Goal: Task Accomplishment & Management: Complete application form

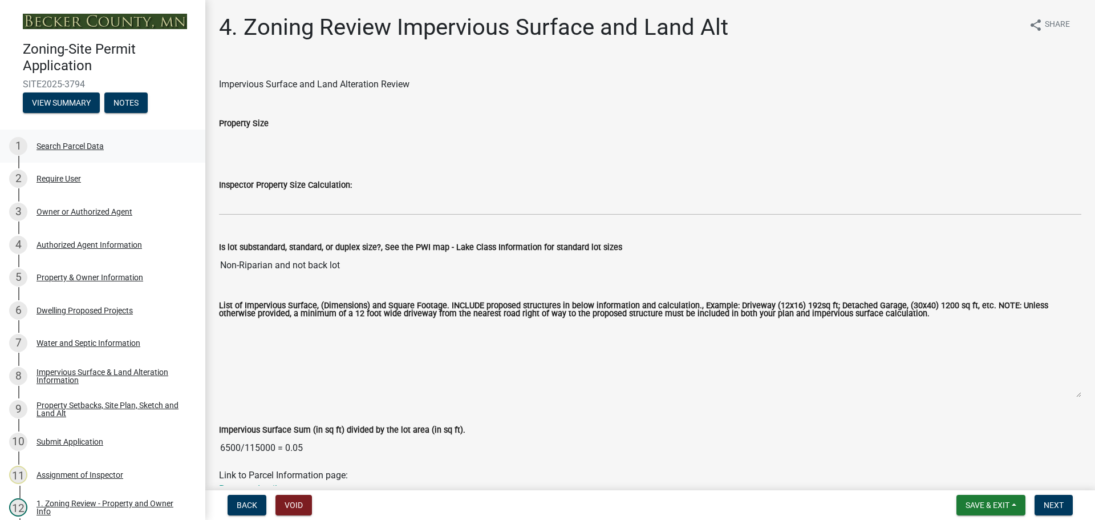
click at [80, 144] on div "Search Parcel Data" at bounding box center [70, 146] width 67 height 8
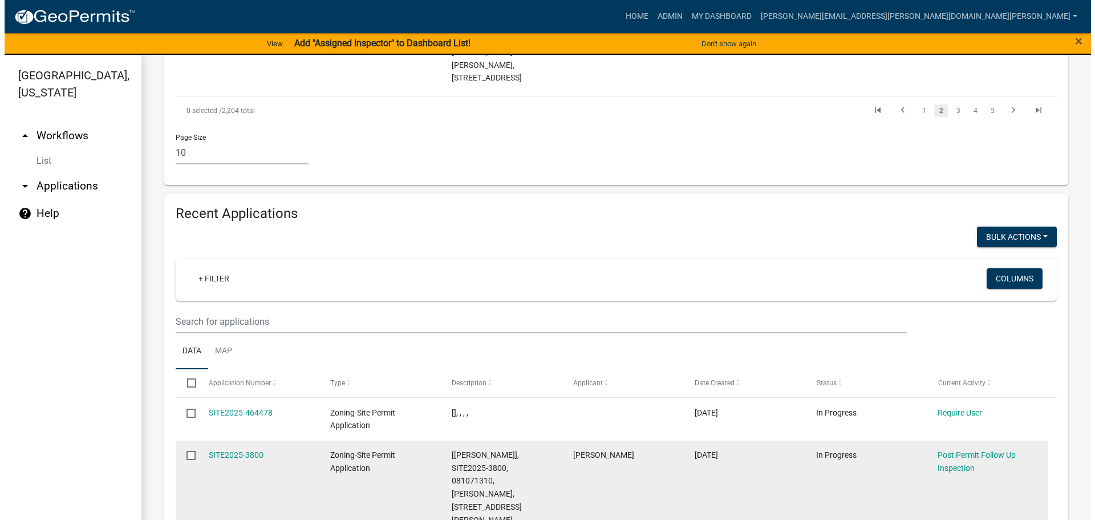
scroll to position [1312, 0]
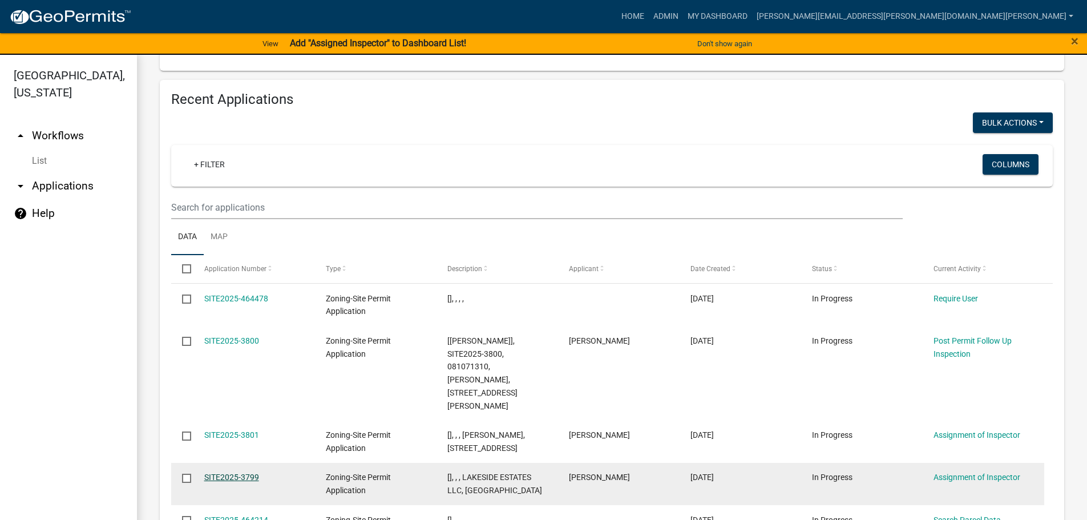
click at [249, 472] on link "SITE2025-3799" at bounding box center [231, 476] width 55 height 9
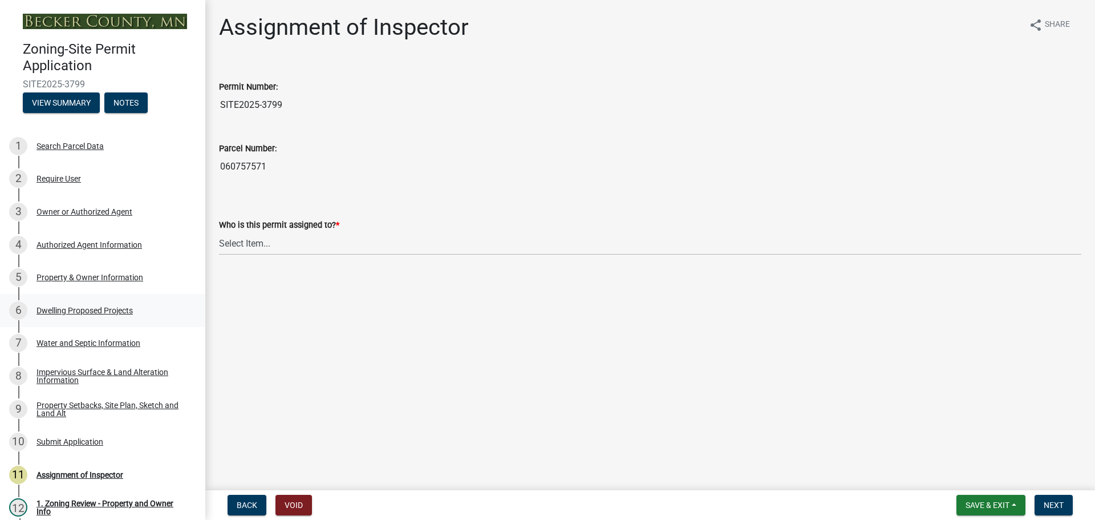
click at [79, 306] on div "Dwelling Proposed Projects" at bounding box center [85, 310] width 96 height 8
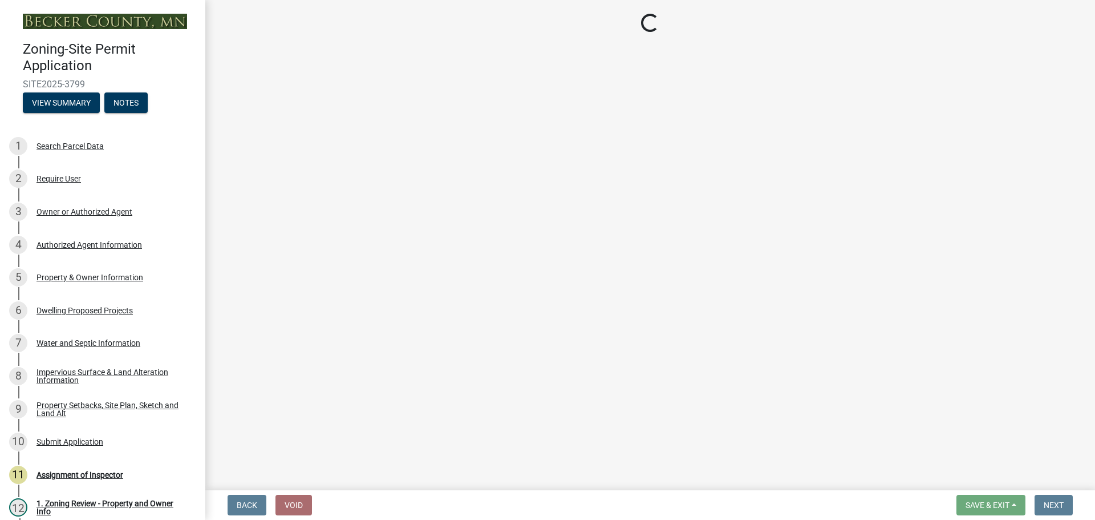
select select "5b8abcc6-67f7-49fb-8f25-c295ccc2b339"
select select "566f81cc-4b3f-4ecb-9f16-a2b313352c61"
select select "f4ae0446-41fa-4afd-99aa-409617c58827"
select select "4f5e2784-8c40-49a3-b0e9-8f1a3cbab4f4"
select select "a045e8de-0125-48b5-a52c-0705e3235ca5"
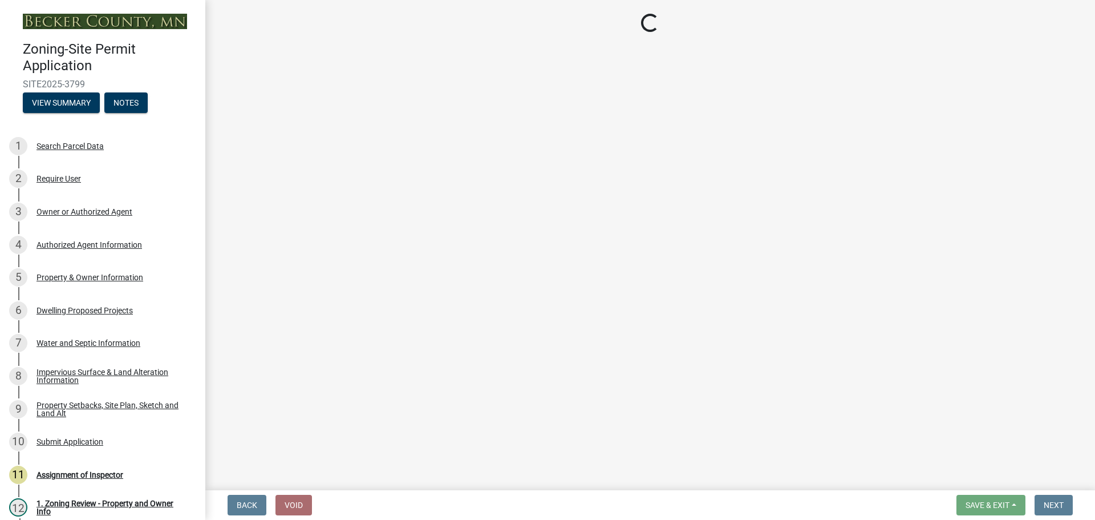
select select "247d334f-ddb5-435c-9042-0e10186c5422"
select select "c6a0a915-8859-4117-97a8-42e675f9bace"
select select "638dddef-31f4-4d73-b0b5-0ffc7b344434"
select select "43dc438e-12cf-4fa6-b4ef-a236ffc627d7"
select select "92a0ce08-7963-4b1d-9a71-a10ef3c9fec5"
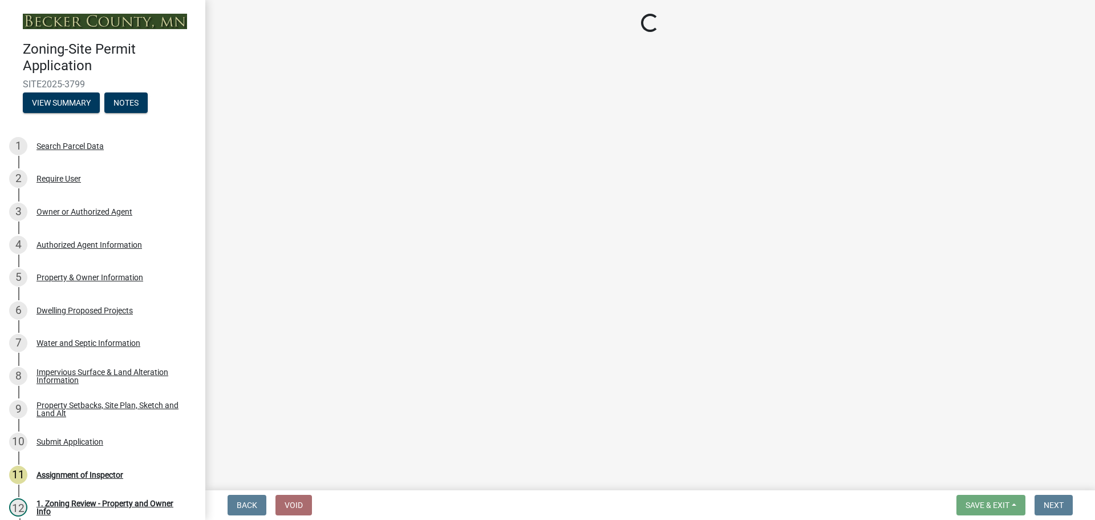
select select "dc6230dd-bdad-407f-bef0-b6909629af6d"
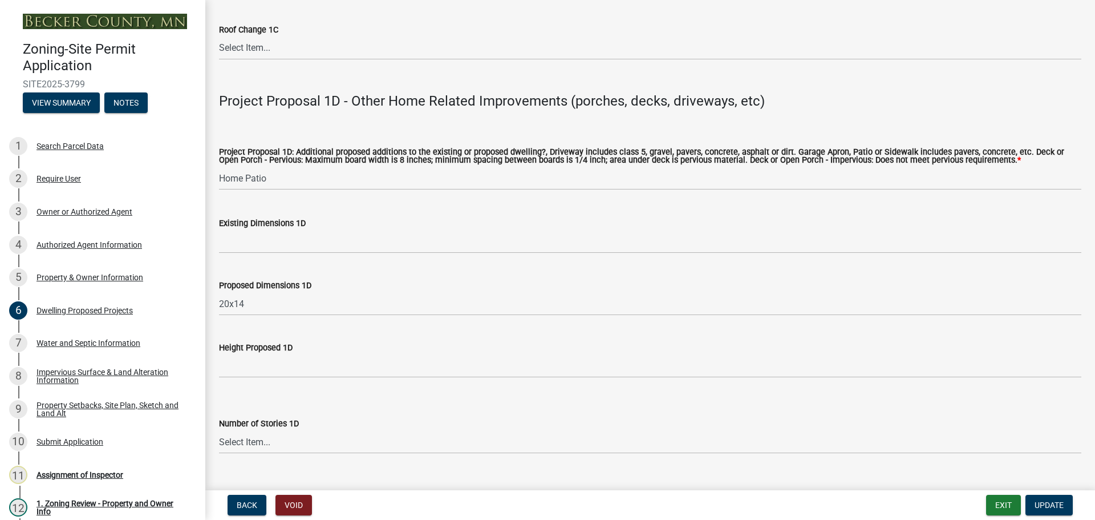
scroll to position [2735, 0]
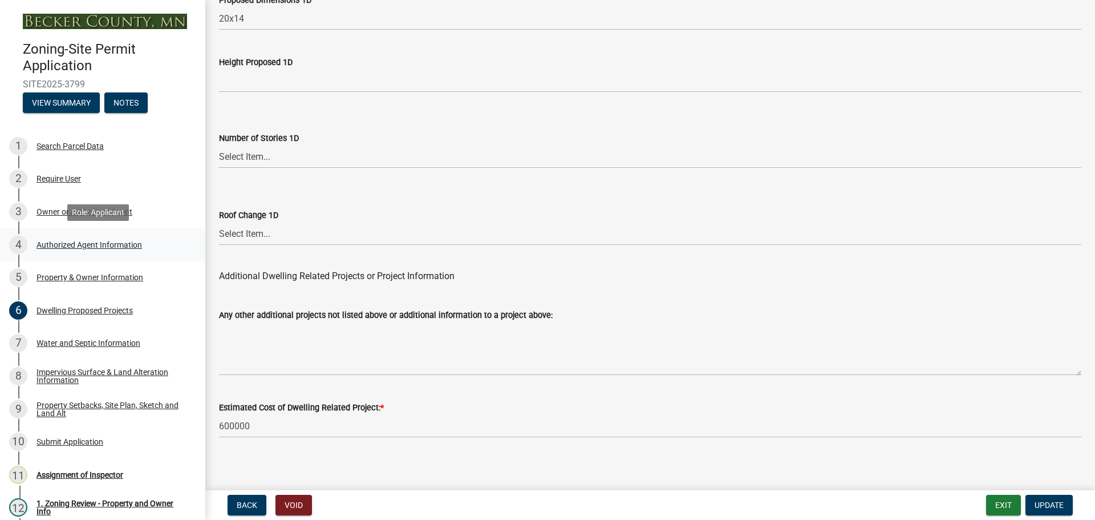
click at [121, 260] on link "4 Authorized Agent Information" at bounding box center [102, 244] width 205 height 33
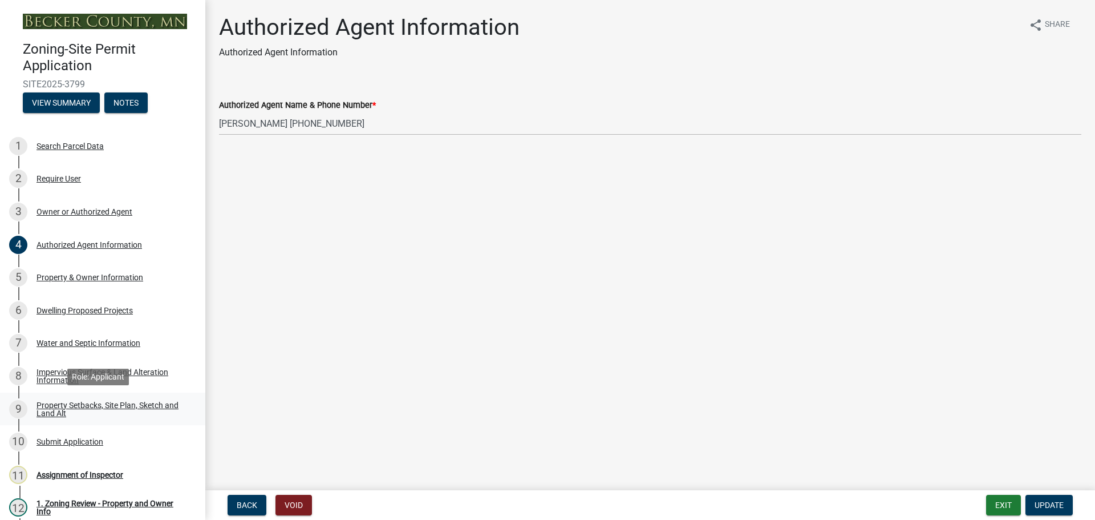
click at [99, 406] on div "Property Setbacks, Site Plan, Sketch and Land Alt" at bounding box center [112, 409] width 151 height 16
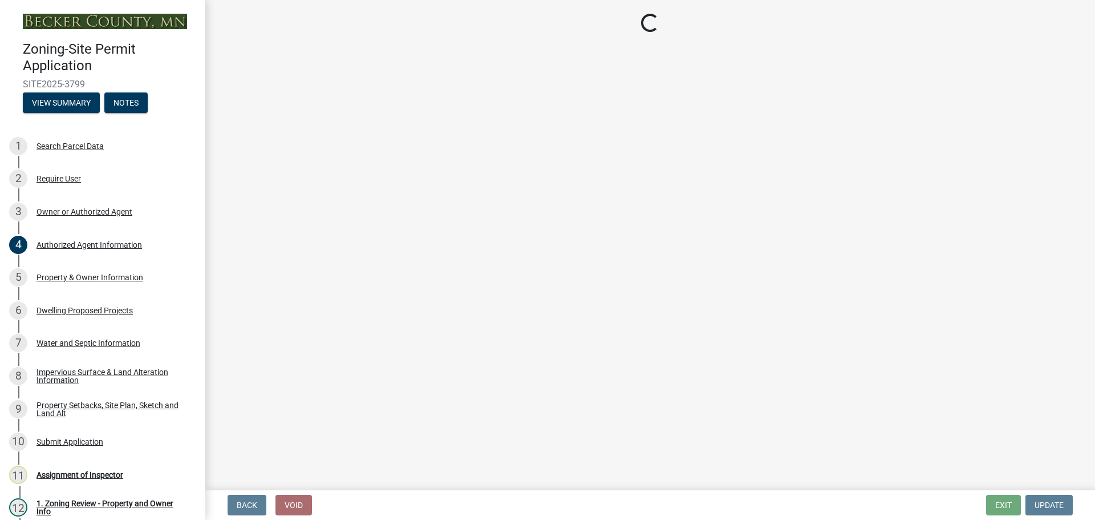
select select "bc359128-44fe-43a6-b559-d4174f4d38cf"
select select "06f303b2-67da-46ad-9e12-034664c136e9"
select select "fd58f24c-a096-4195-863e-b494ea1fd324"
select select "e8ab2dc3-aa3f-46f3-9b4a-37eb25ad84af"
select select "27b2a8b4-abf6-463e-8c0c-7c5d2b4fe26f"
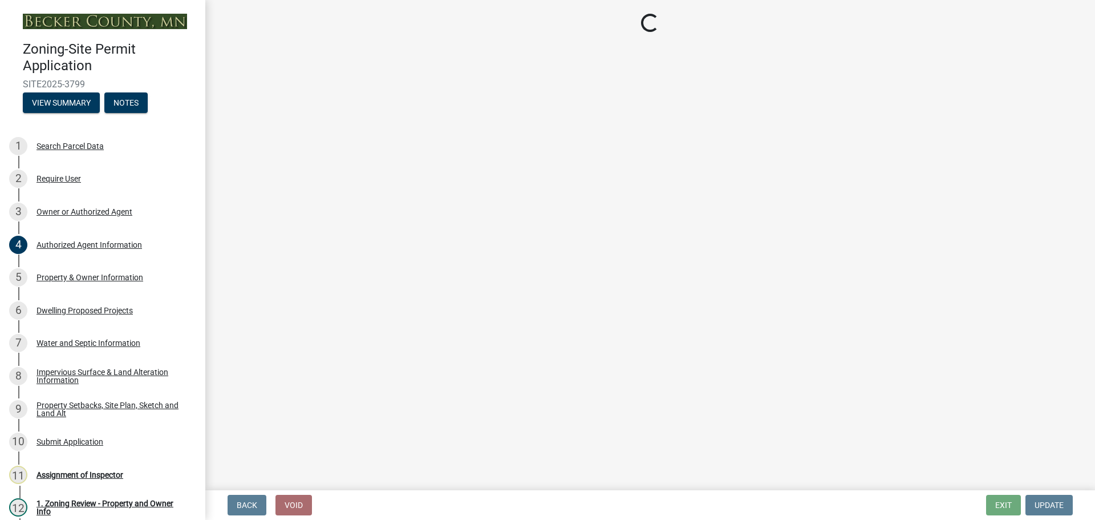
select select "b98836ba-4715-455d-97ab-be9a9df498a8"
select select "288143c3-cc30-40f5-bb2a-2522511345b2"
select select "ff457040-d2bf-49fa-a716-aef4a9c76f60"
select select "19d13e65-c93d-443e-910a-7a17299544cc"
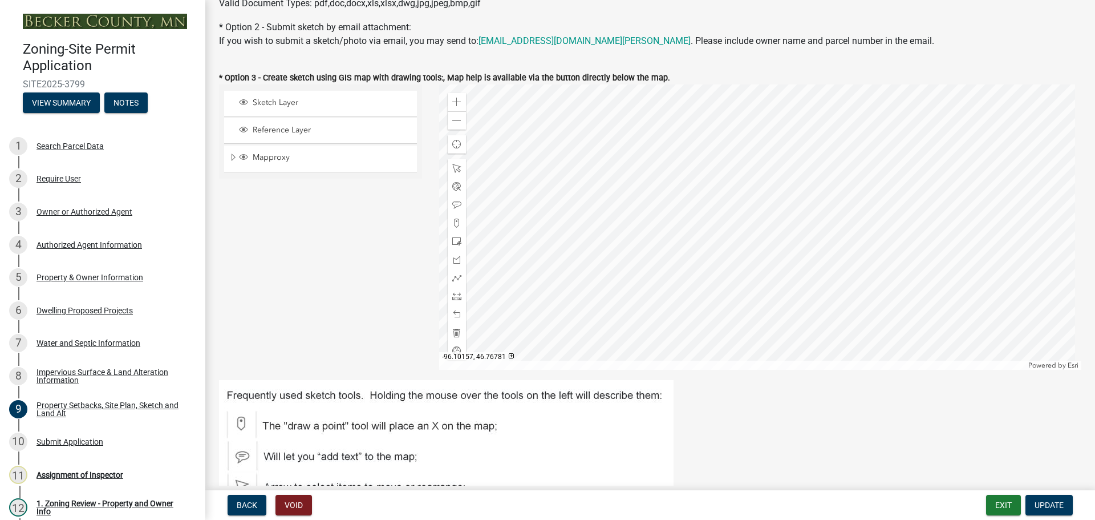
scroll to position [399, 0]
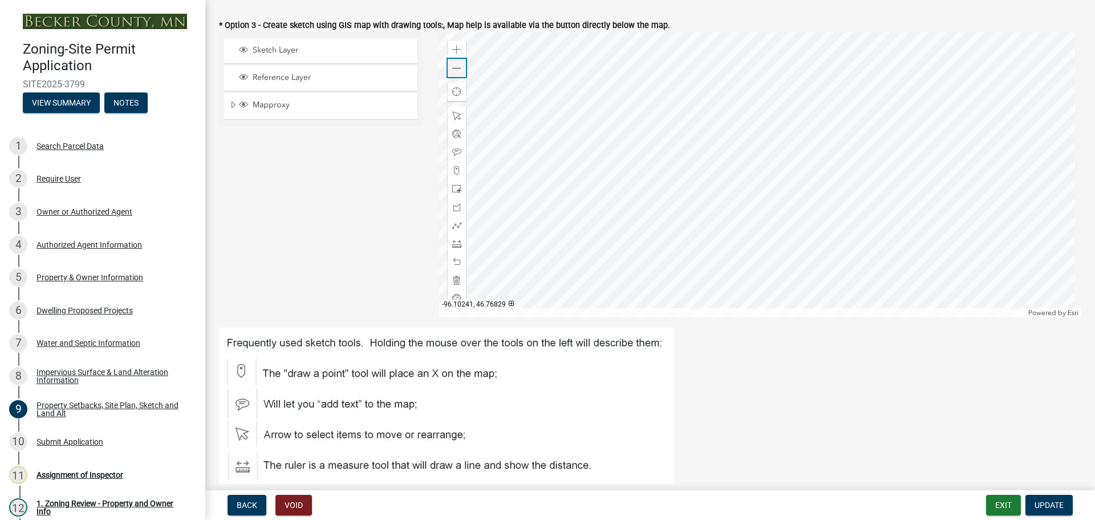
click at [461, 68] on div "Zoom out" at bounding box center [457, 68] width 18 height 18
click at [111, 309] on div "Dwelling Proposed Projects" at bounding box center [85, 310] width 96 height 8
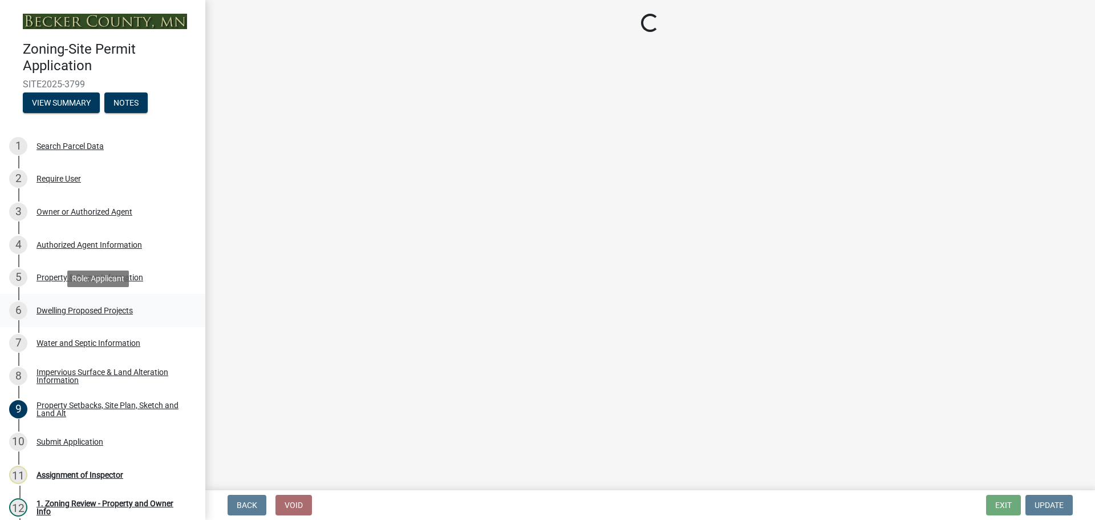
scroll to position [0, 0]
select select "5b8abcc6-67f7-49fb-8f25-c295ccc2b339"
select select "566f81cc-4b3f-4ecb-9f16-a2b313352c61"
select select "f4ae0446-41fa-4afd-99aa-409617c58827"
select select "4f5e2784-8c40-49a3-b0e9-8f1a3cbab4f4"
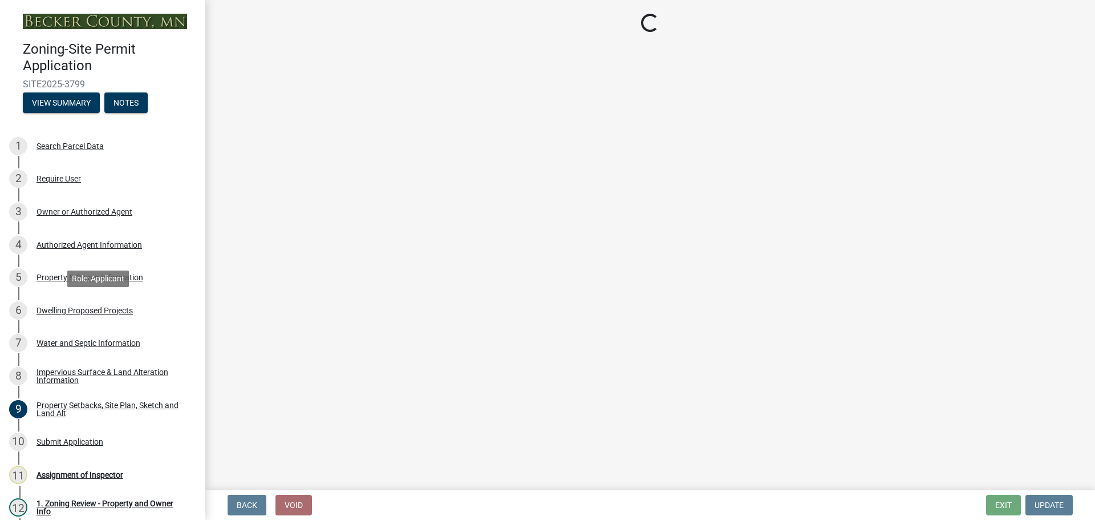
select select "a045e8de-0125-48b5-a52c-0705e3235ca5"
select select "247d334f-ddb5-435c-9042-0e10186c5422"
select select "c6a0a915-8859-4117-97a8-42e675f9bace"
select select "638dddef-31f4-4d73-b0b5-0ffc7b344434"
select select "43dc438e-12cf-4fa6-b4ef-a236ffc627d7"
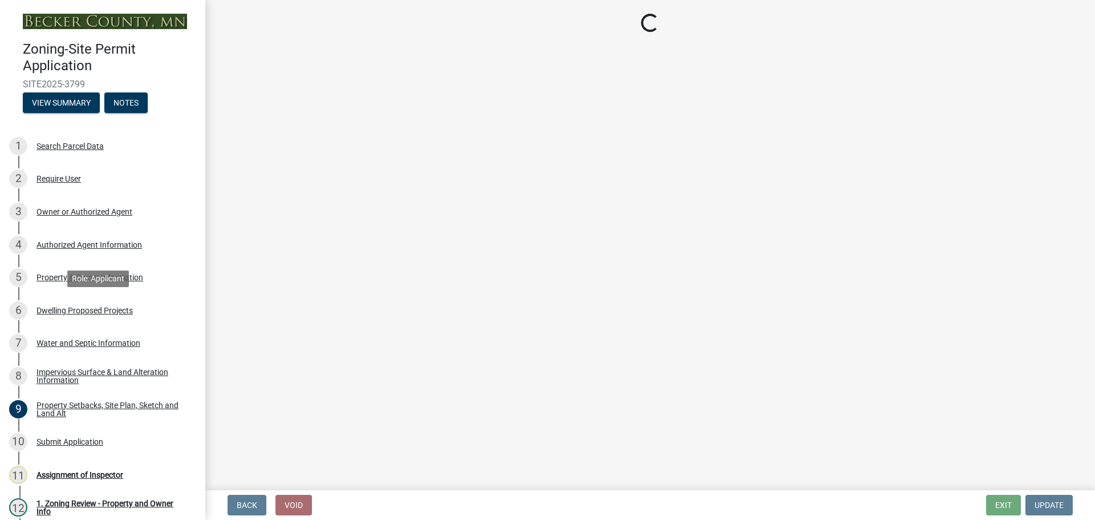
select select "92a0ce08-7963-4b1d-9a71-a10ef3c9fec5"
select select "dc6230dd-bdad-407f-bef0-b6909629af6d"
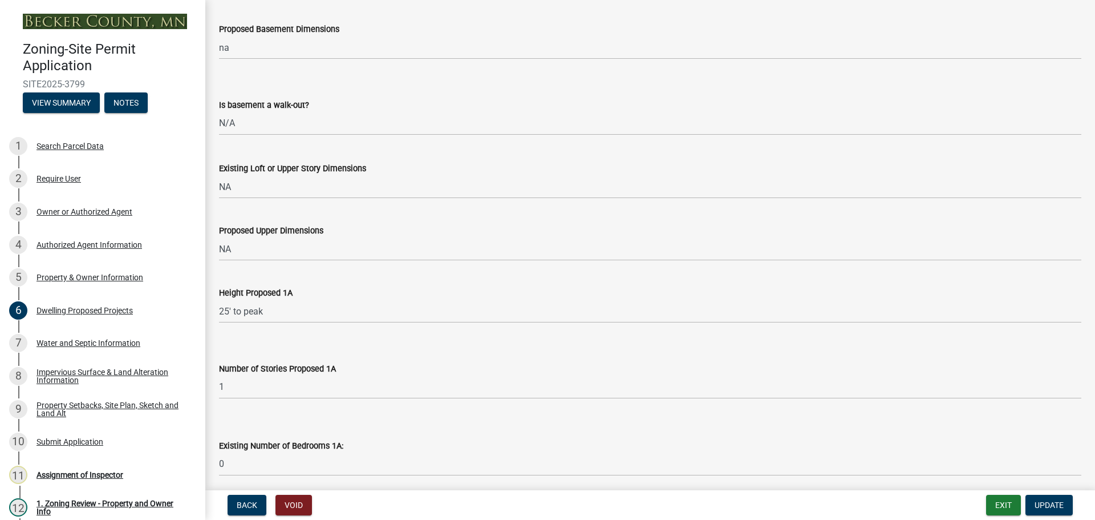
scroll to position [684, 0]
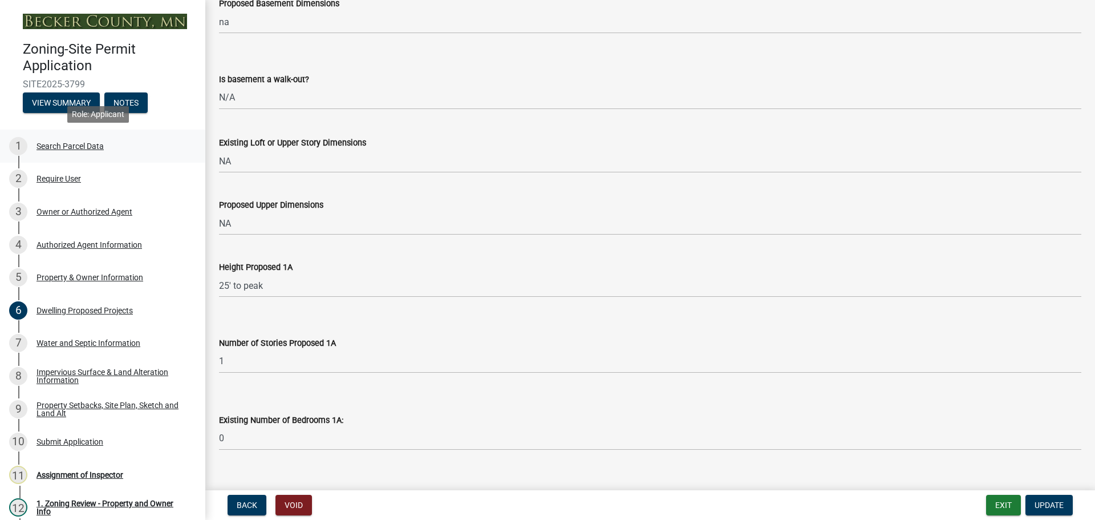
click at [83, 143] on div "Search Parcel Data" at bounding box center [70, 146] width 67 height 8
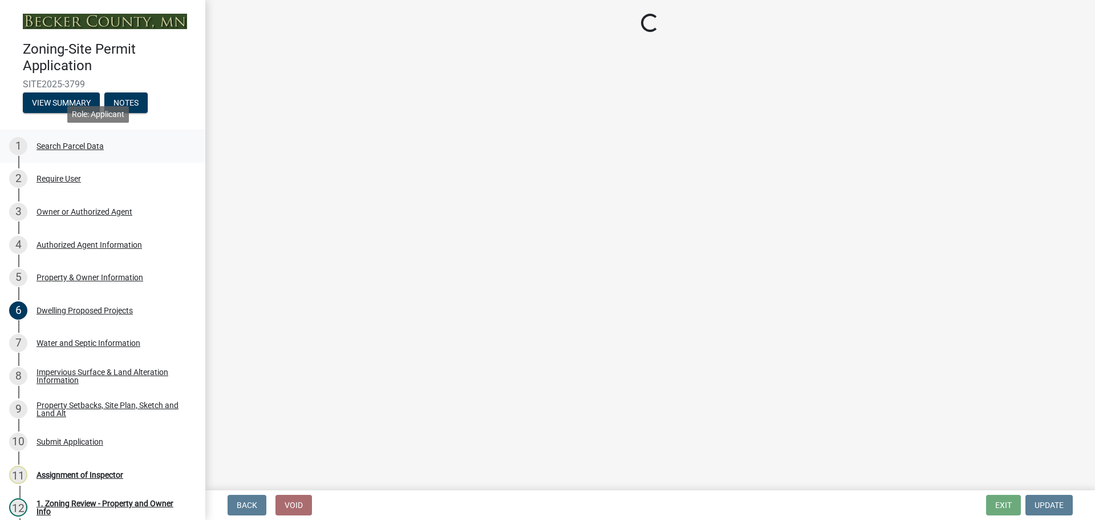
scroll to position [0, 0]
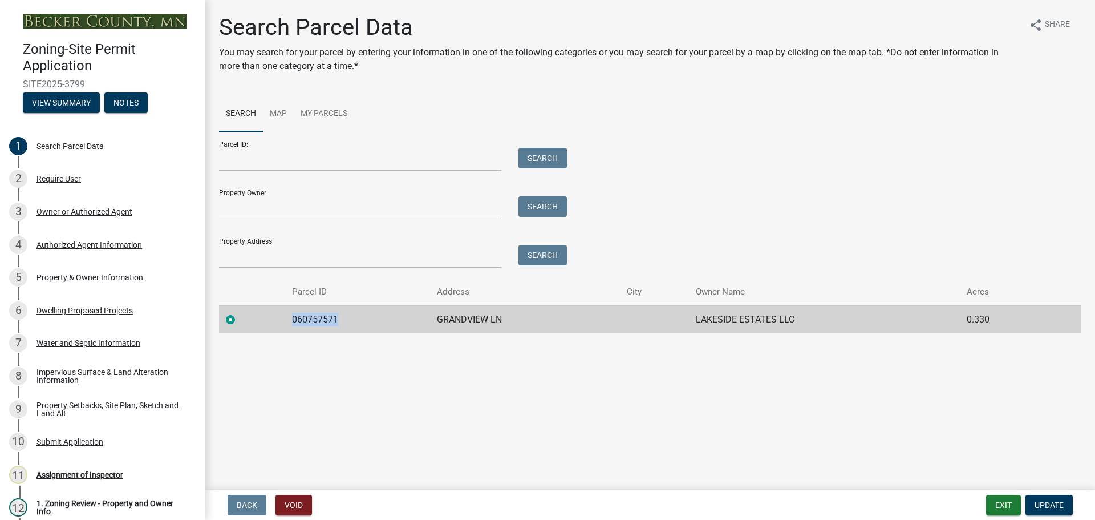
drag, startPoint x: 339, startPoint y: 317, endPoint x: 290, endPoint y: 311, distance: 48.8
click at [290, 311] on td "060757571" at bounding box center [357, 319] width 145 height 28
copy td "060757571"
click at [62, 142] on div "Search Parcel Data" at bounding box center [70, 146] width 67 height 8
click at [80, 210] on div "Owner or Authorized Agent" at bounding box center [85, 212] width 96 height 8
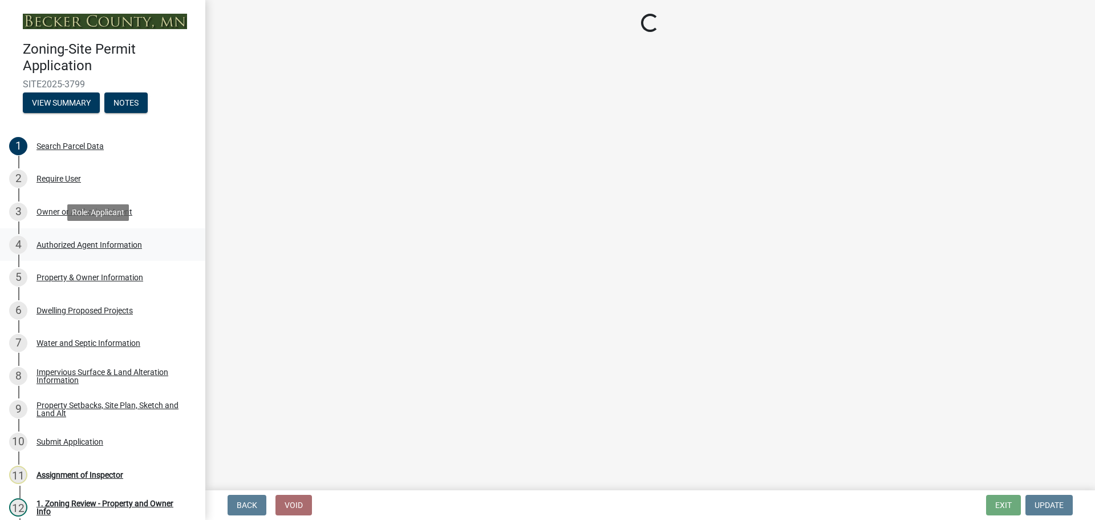
select select "059d621c-7166-4fbc-97da-2eca626821a9"
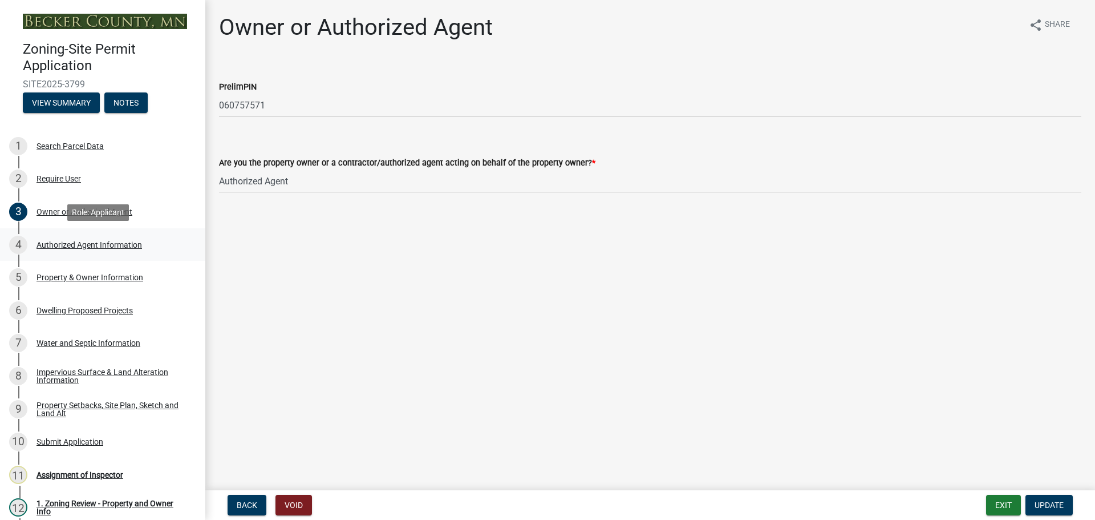
click at [107, 241] on div "Authorized Agent Information" at bounding box center [90, 245] width 106 height 8
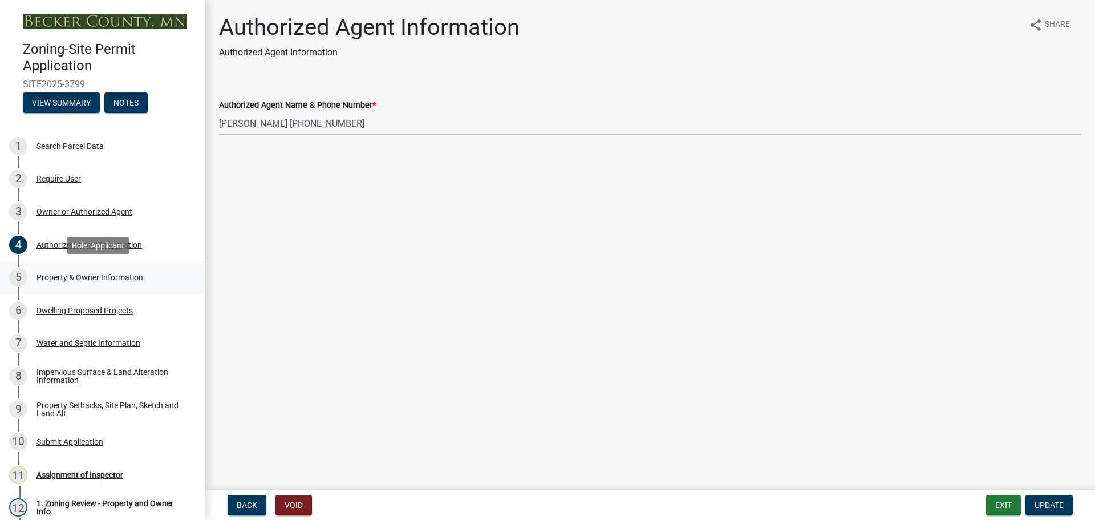
click at [109, 273] on div "Property & Owner Information" at bounding box center [90, 277] width 107 height 8
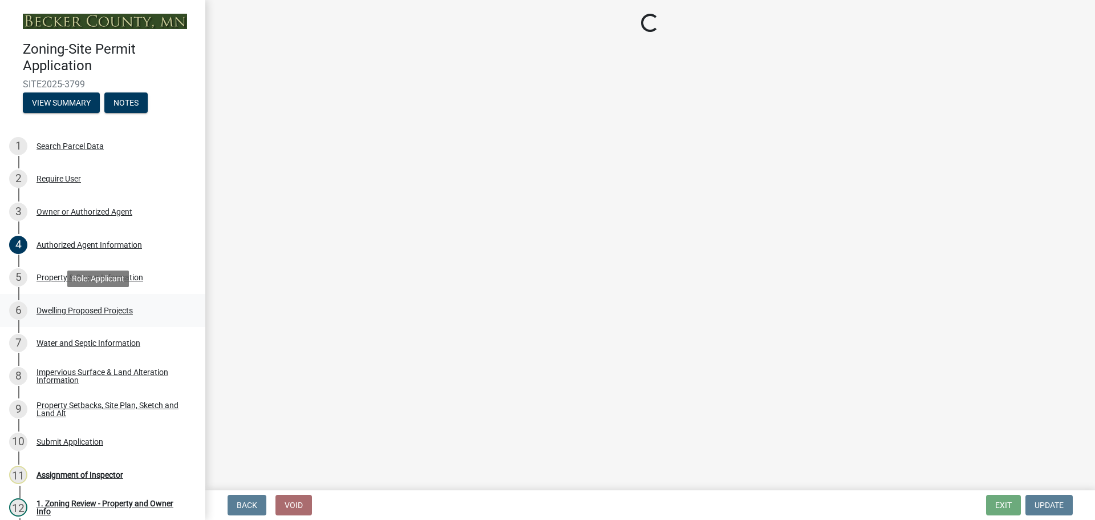
select select "2da4ad59-79e4-4897-a878-b9bb9cb10a27"
select select "951686c9-9b01-4b62-9d6a-ea2b084c9c47"
select select "f87eba17-8ed9-4ad8-aefc-fe36a3f3544b"
select select "393a978c-6bd5-4cb2-a6a0-db6feb8732b8"
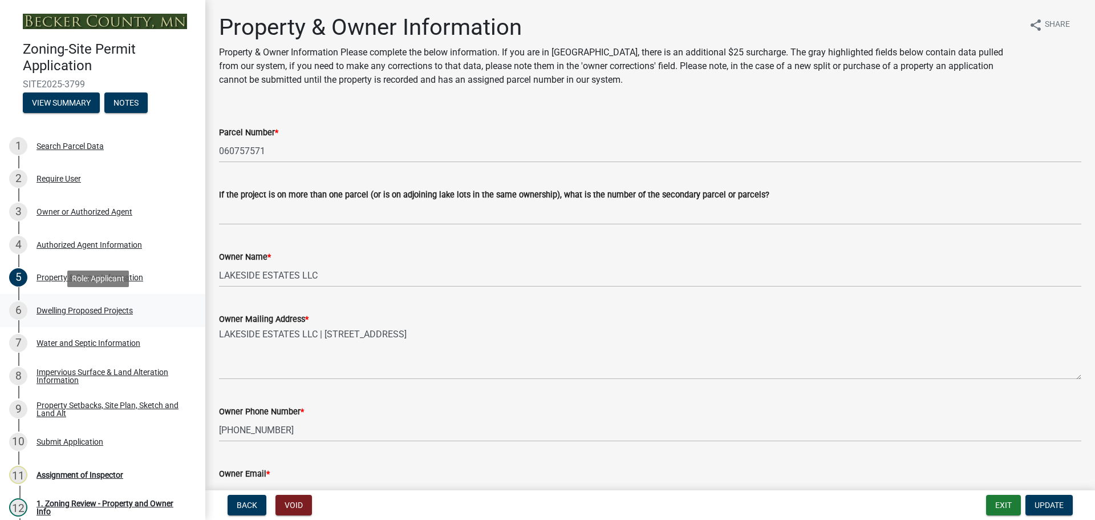
click at [104, 306] on div "Dwelling Proposed Projects" at bounding box center [85, 310] width 96 height 8
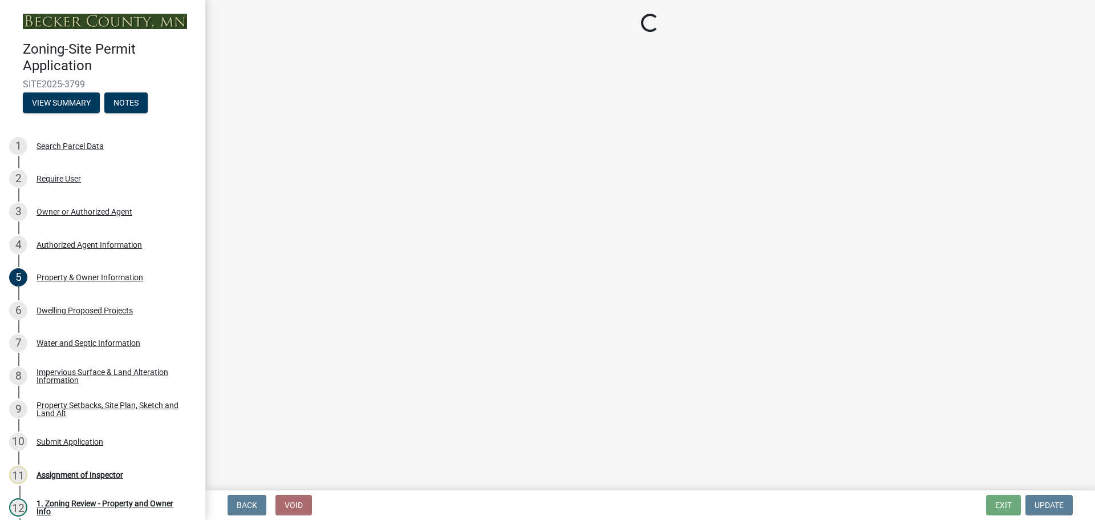
select select "5b8abcc6-67f7-49fb-8f25-c295ccc2b339"
select select "566f81cc-4b3f-4ecb-9f16-a2b313352c61"
select select "f4ae0446-41fa-4afd-99aa-409617c58827"
select select "4f5e2784-8c40-49a3-b0e9-8f1a3cbab4f4"
select select "a045e8de-0125-48b5-a52c-0705e3235ca5"
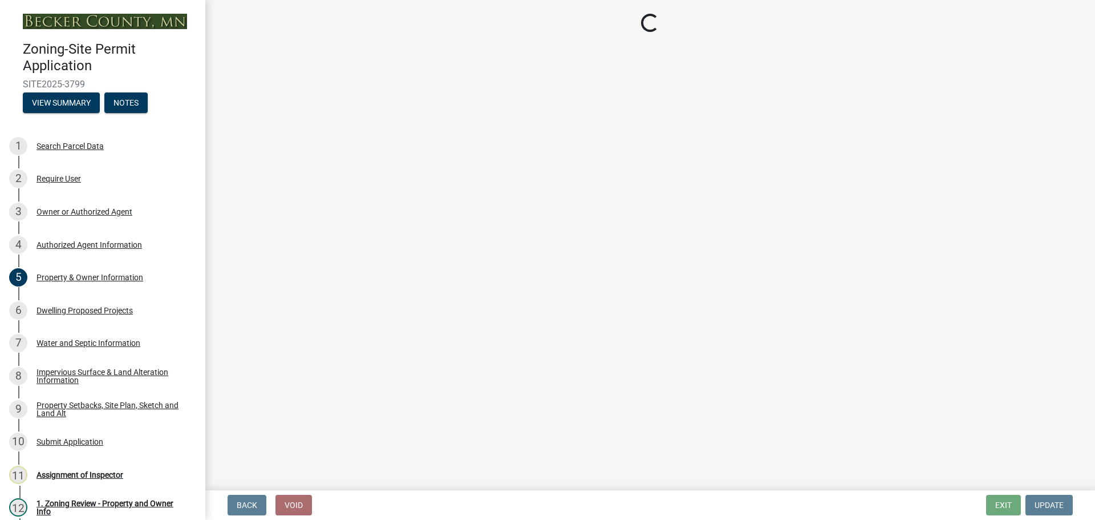
select select "247d334f-ddb5-435c-9042-0e10186c5422"
select select "c6a0a915-8859-4117-97a8-42e675f9bace"
select select "638dddef-31f4-4d73-b0b5-0ffc7b344434"
select select "43dc438e-12cf-4fa6-b4ef-a236ffc627d7"
select select "92a0ce08-7963-4b1d-9a71-a10ef3c9fec5"
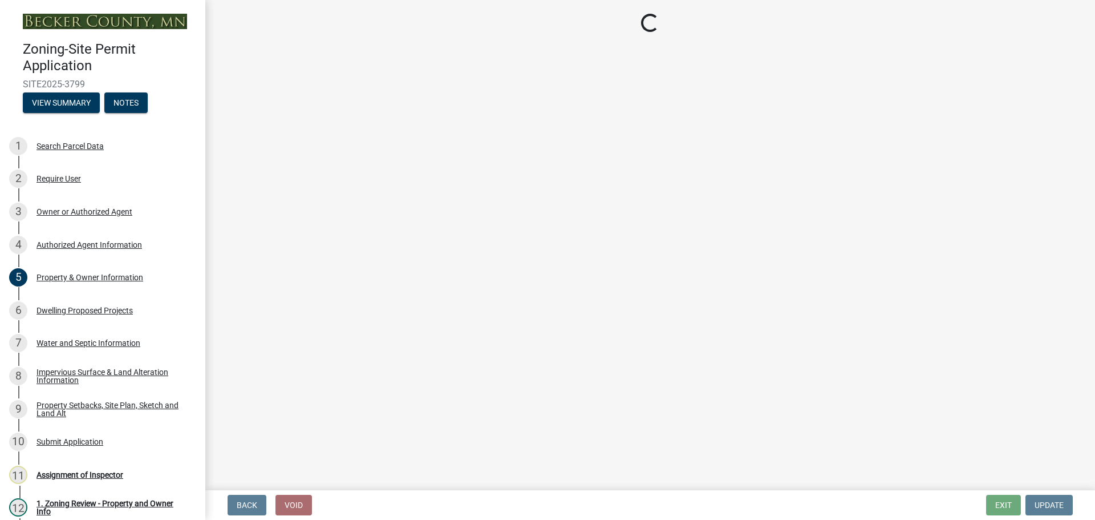
select select "dc6230dd-bdad-407f-bef0-b6909629af6d"
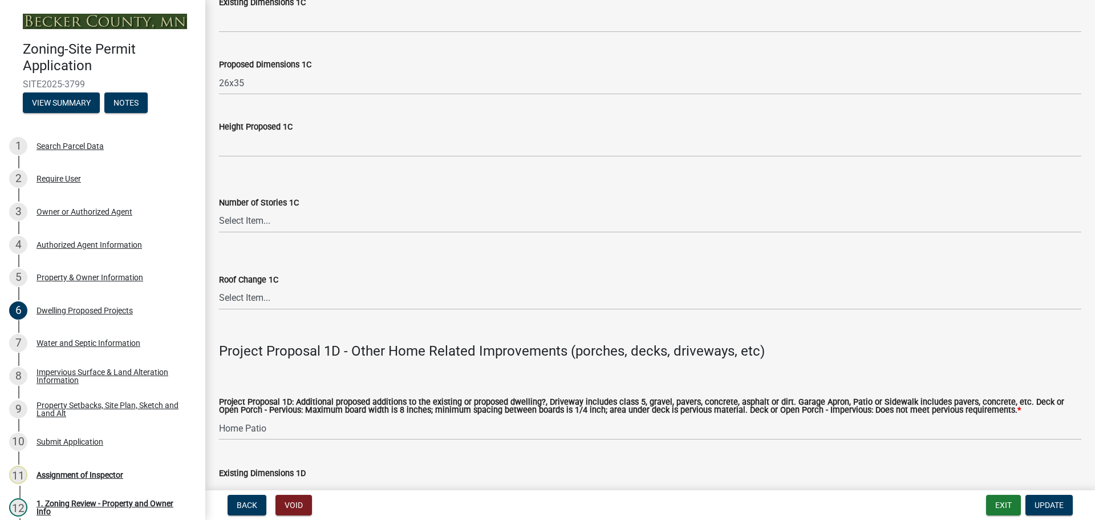
scroll to position [2224, 0]
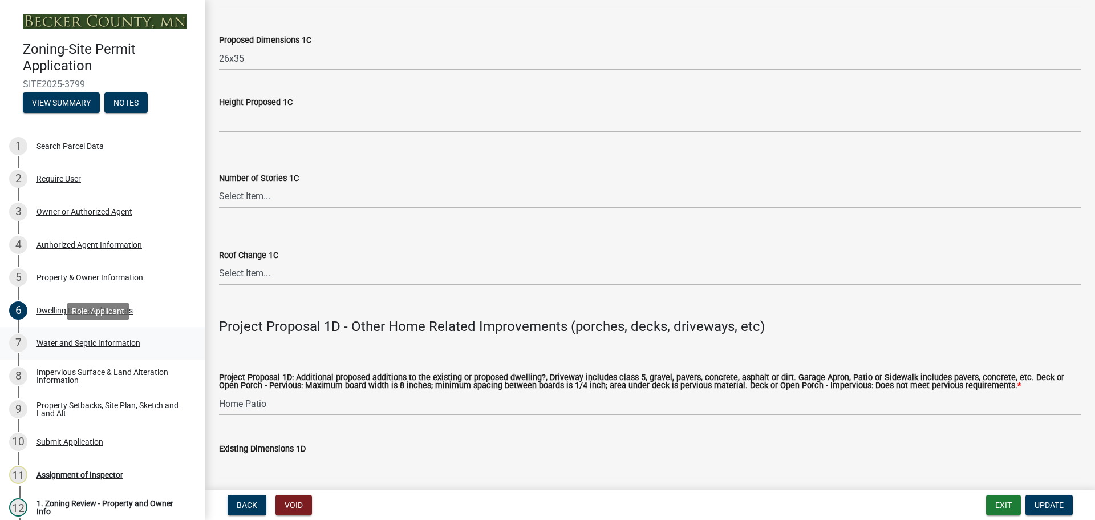
click at [59, 340] on div "Water and Septic Information" at bounding box center [89, 343] width 104 height 8
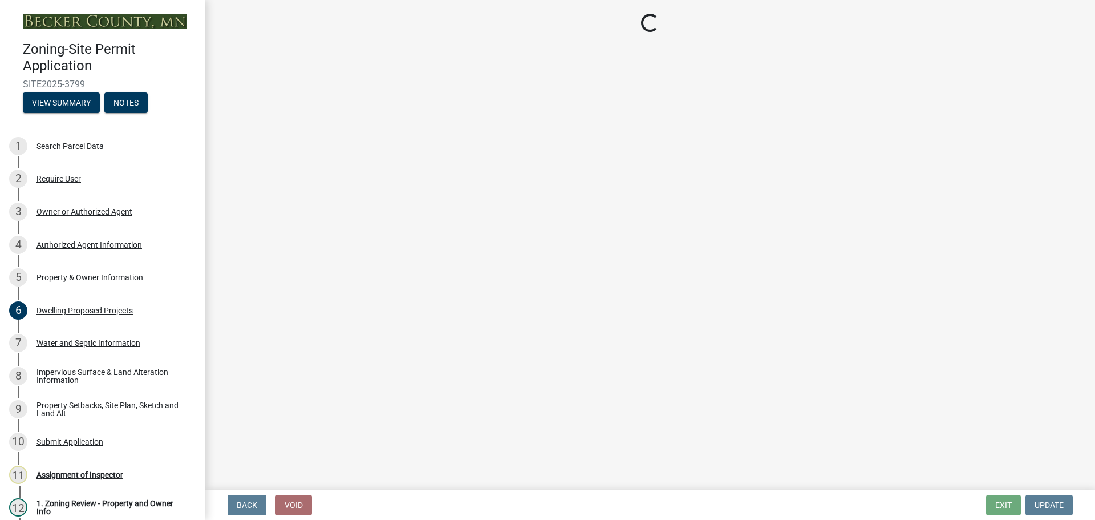
select select "295c6ba3-00c2-4229-aea3-8b4be6316de8"
select select "4828487e-2007-429b-991d-671fae0459c9"
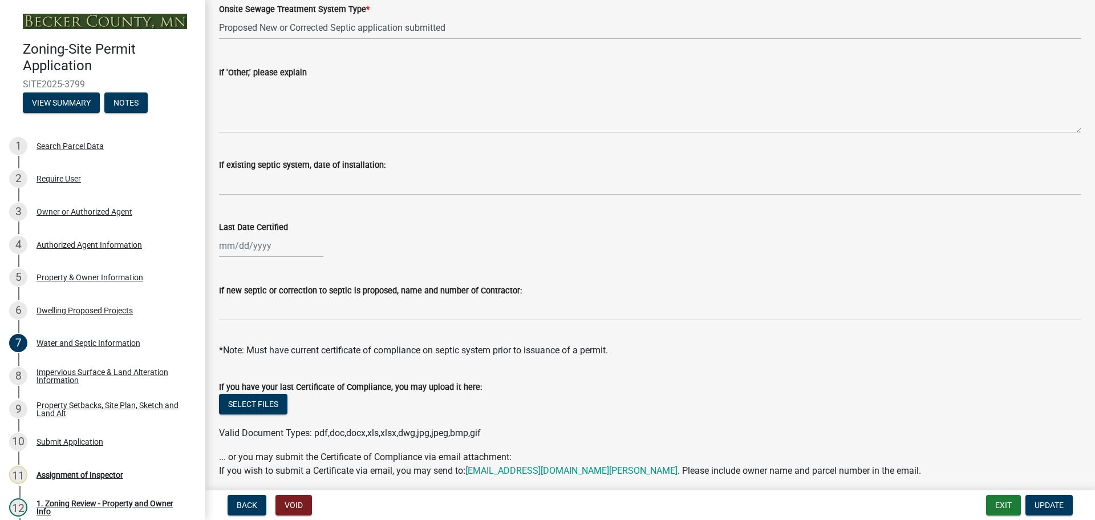
scroll to position [331, 0]
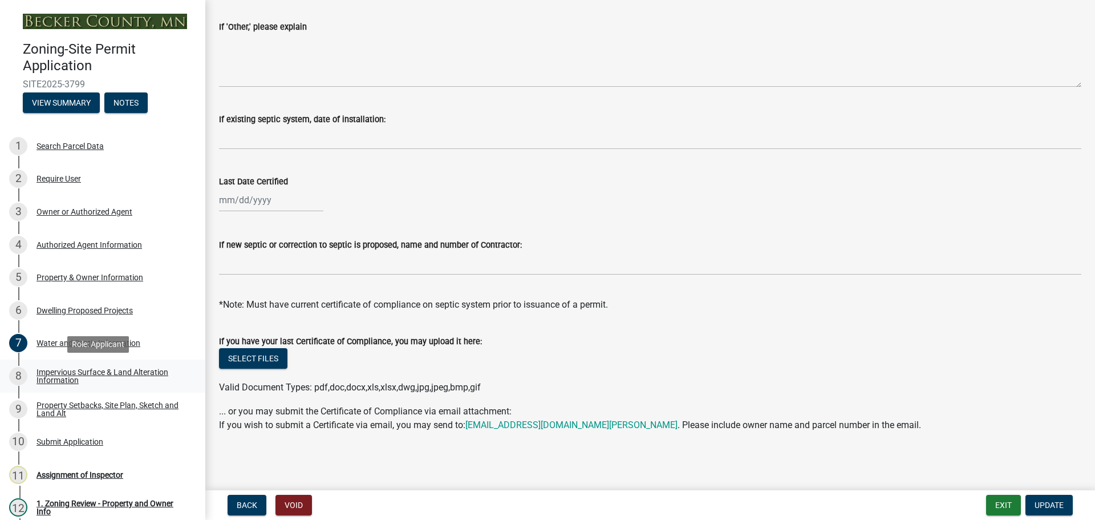
click at [71, 370] on div "Impervious Surface & Land Alteration Information" at bounding box center [112, 376] width 151 height 16
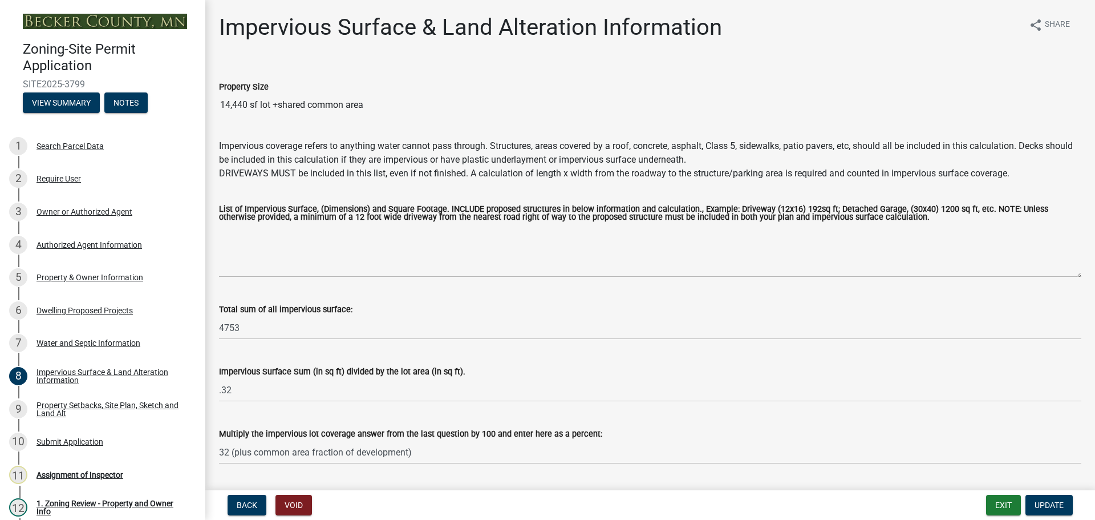
scroll to position [33, 0]
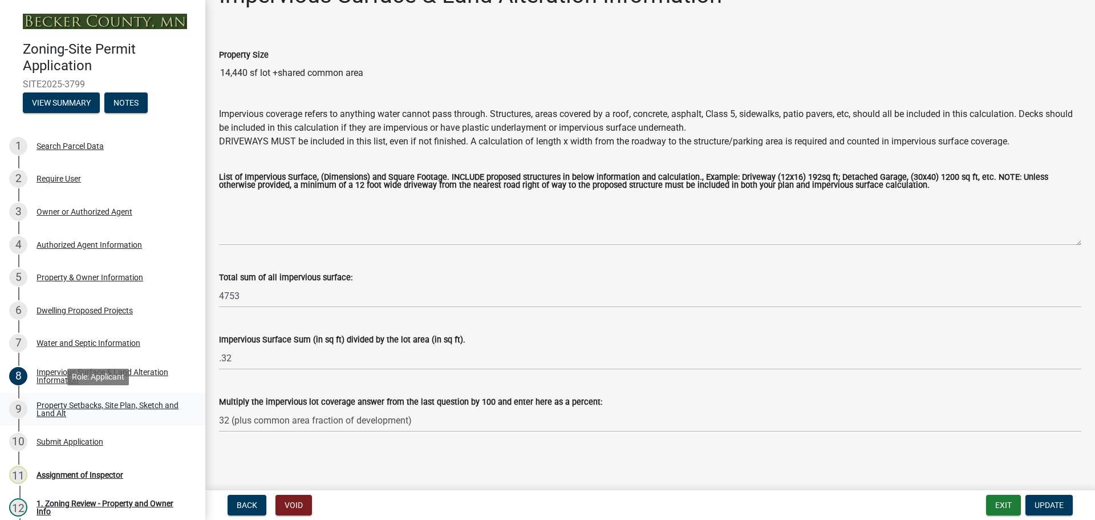
click at [71, 409] on div "Property Setbacks, Site Plan, Sketch and Land Alt" at bounding box center [112, 409] width 151 height 16
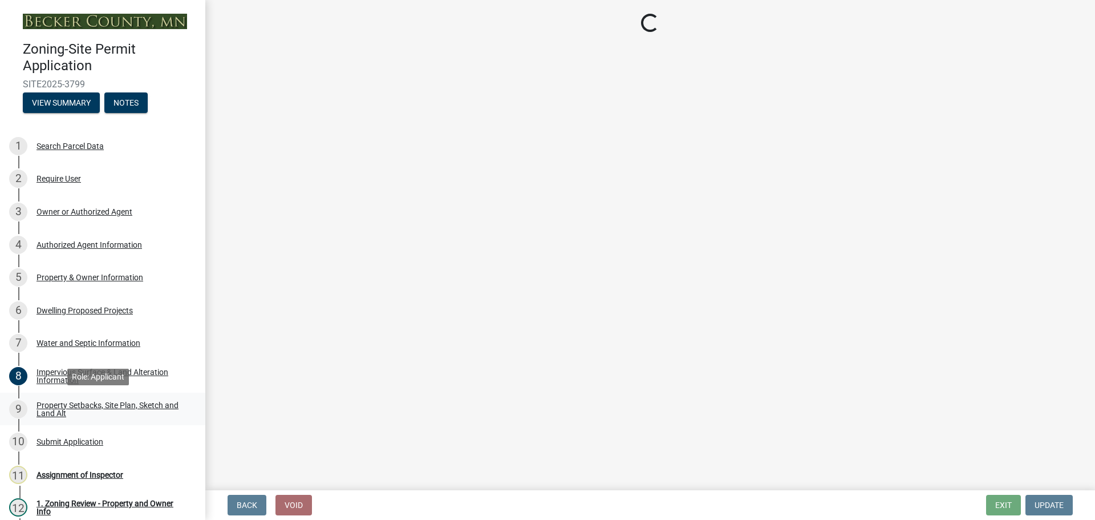
scroll to position [0, 0]
select select "bc359128-44fe-43a6-b559-d4174f4d38cf"
select select "06f303b2-67da-46ad-9e12-034664c136e9"
select select "fd58f24c-a096-4195-863e-b494ea1fd324"
select select "e8ab2dc3-aa3f-46f3-9b4a-37eb25ad84af"
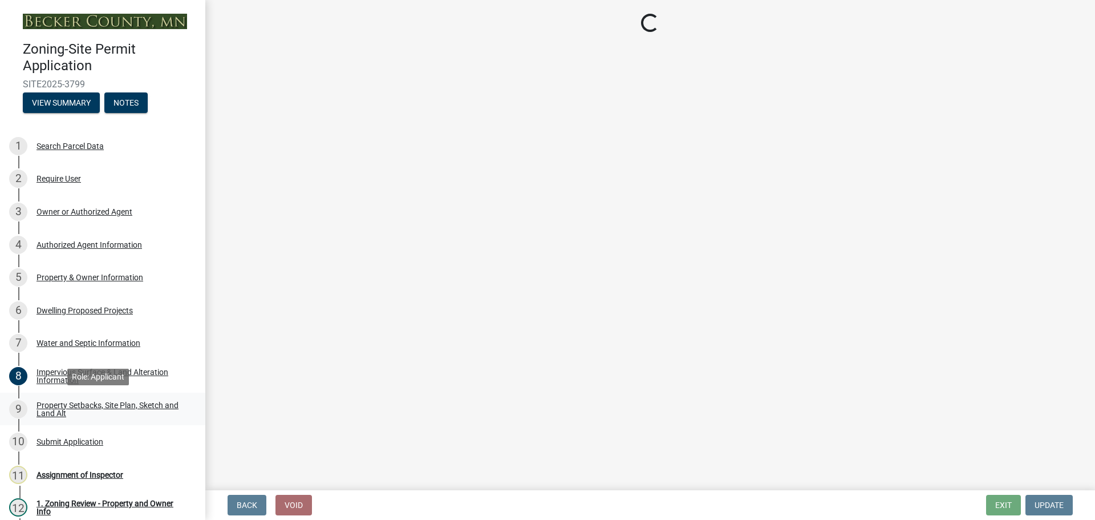
select select "27b2a8b4-abf6-463e-8c0c-7c5d2b4fe26f"
select select "b98836ba-4715-455d-97ab-be9a9df498a8"
select select "288143c3-cc30-40f5-bb2a-2522511345b2"
select select "ff457040-d2bf-49fa-a716-aef4a9c76f60"
select select "19d13e65-c93d-443e-910a-7a17299544cc"
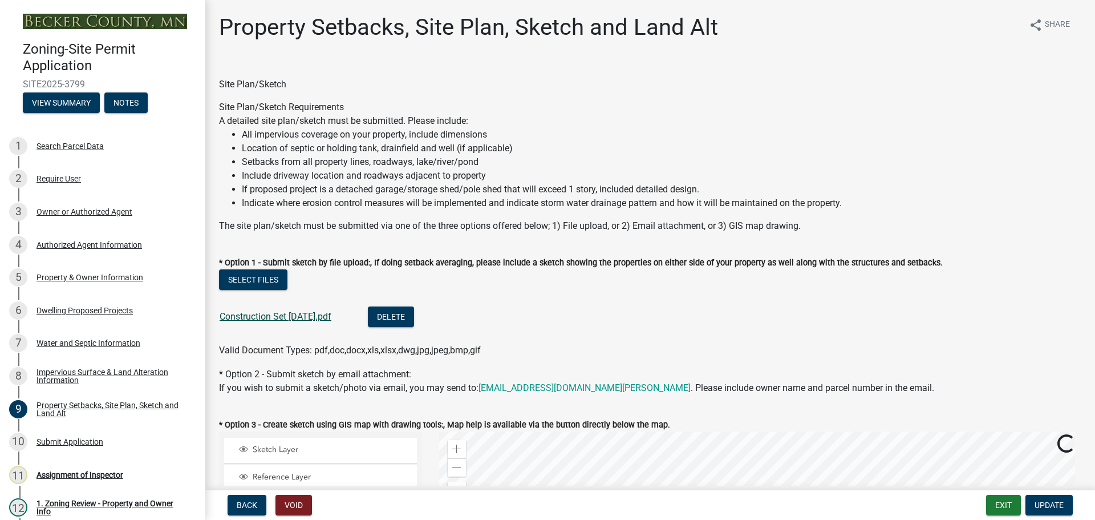
click at [294, 311] on link "Construction Set [DATE].pdf" at bounding box center [276, 316] width 112 height 11
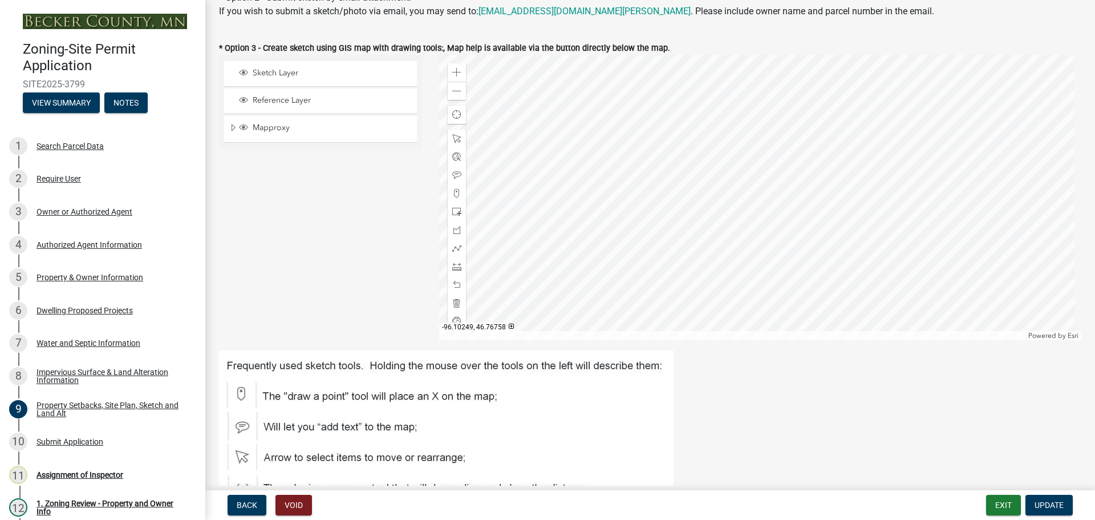
scroll to position [399, 0]
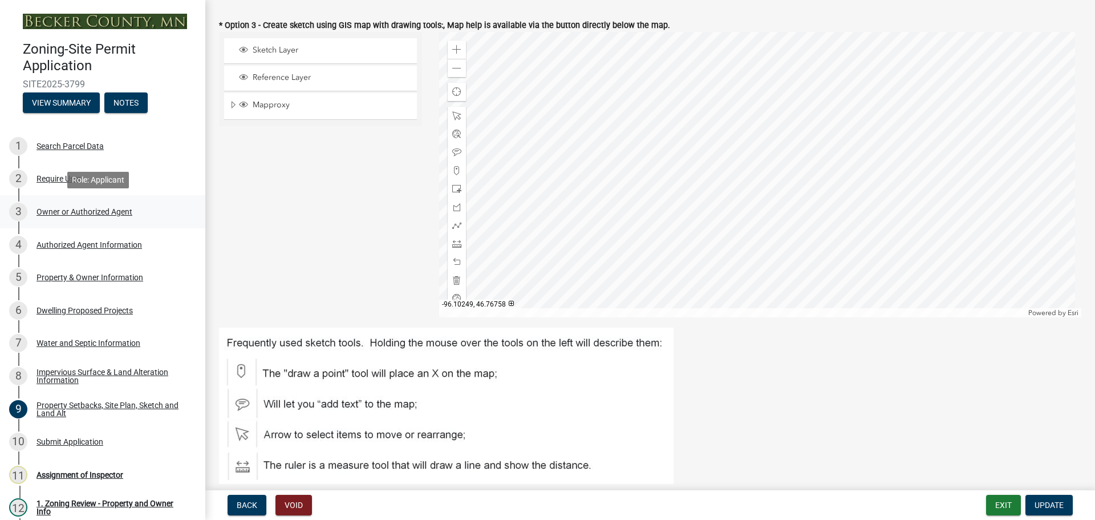
click at [56, 210] on div "Owner or Authorized Agent" at bounding box center [85, 212] width 96 height 8
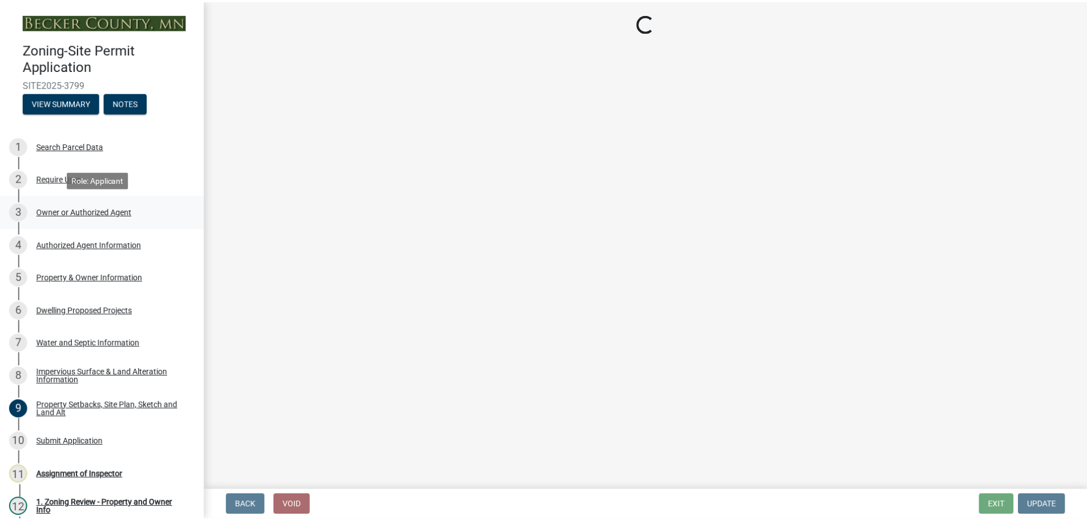
scroll to position [0, 0]
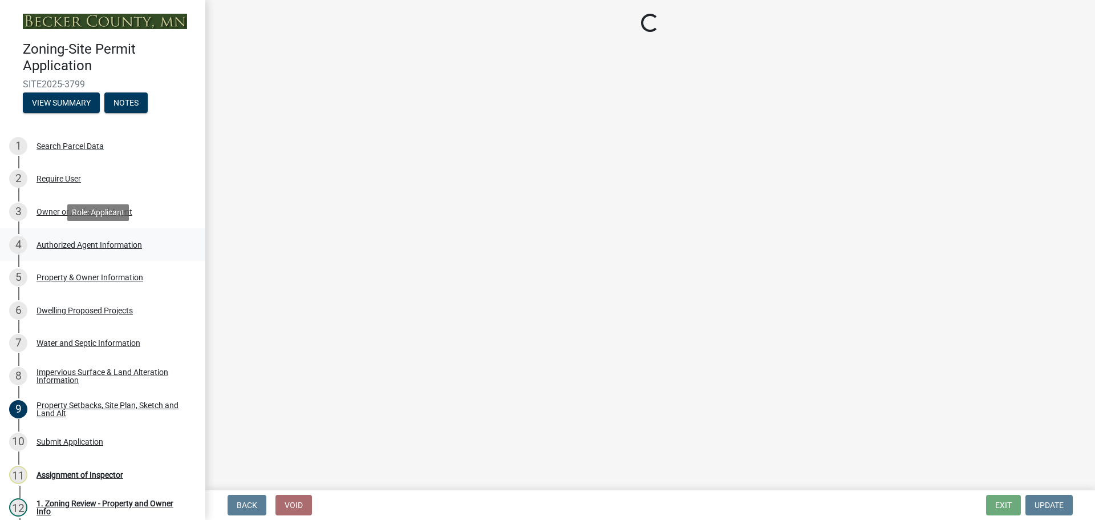
select select "059d621c-7166-4fbc-97da-2eca626821a9"
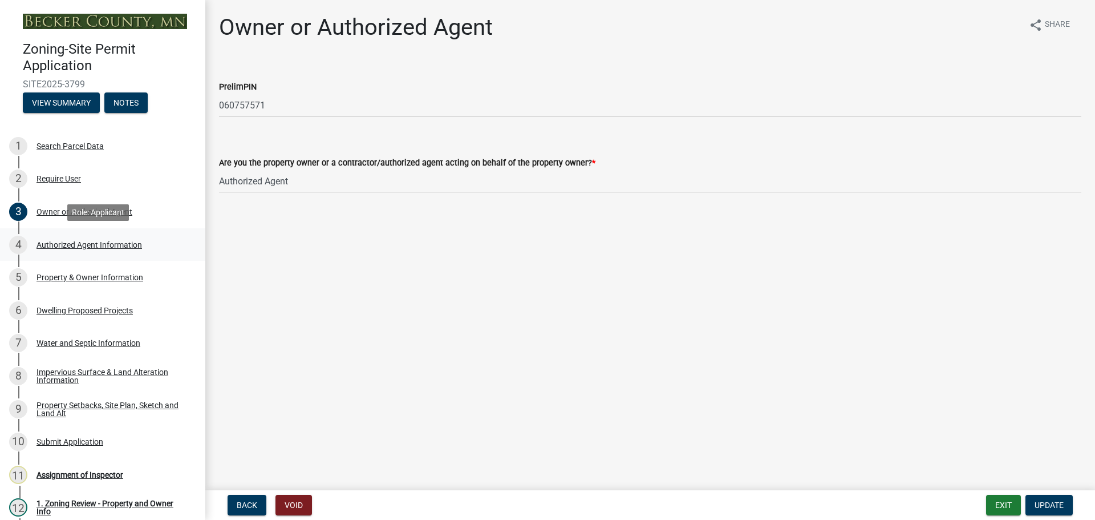
click at [87, 244] on div "Authorized Agent Information" at bounding box center [90, 245] width 106 height 8
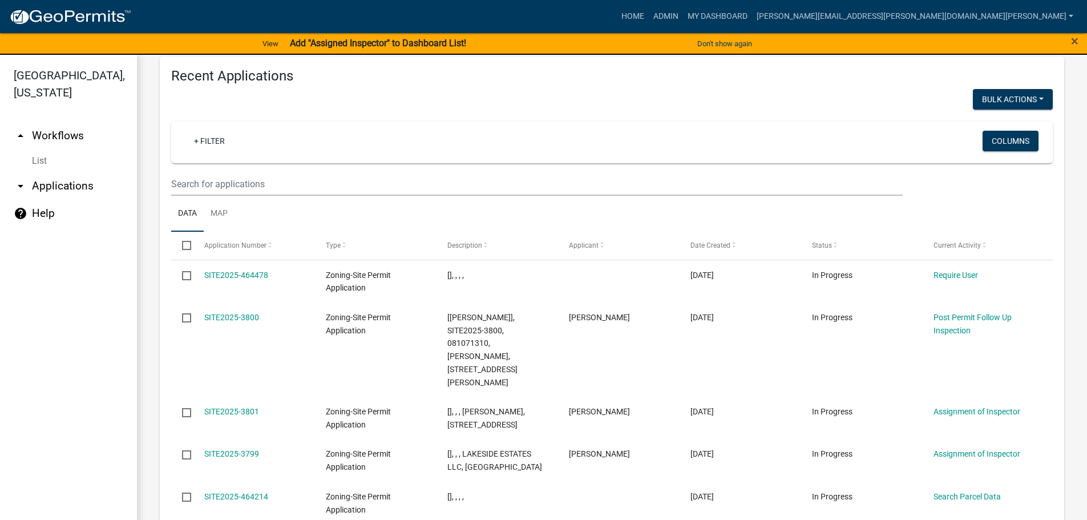
scroll to position [1369, 0]
